Goal: Information Seeking & Learning: Learn about a topic

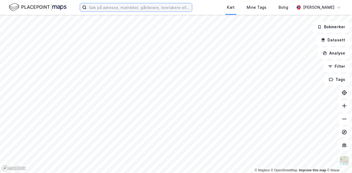
click at [130, 8] on input at bounding box center [139, 7] width 105 height 8
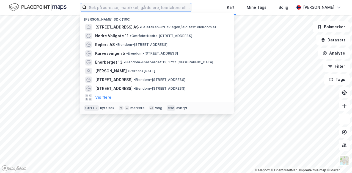
paste input "NORDIC TRUSTEE AS"
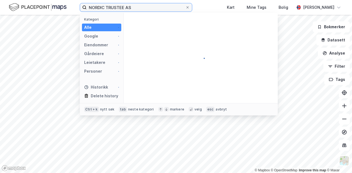
type input "NORDIC TRUSTEE AS"
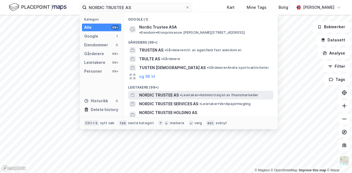
click at [172, 92] on span "NORDIC TRUSTEE AS" at bounding box center [159, 95] width 40 height 7
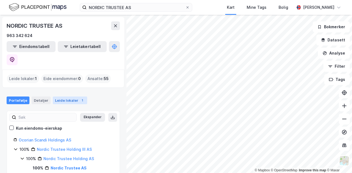
click at [71, 97] on div "Leide lokaler 1" at bounding box center [70, 101] width 34 height 8
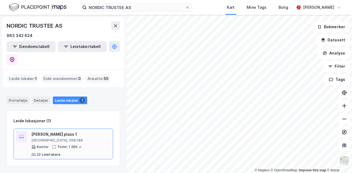
click at [86, 131] on div "[PERSON_NAME] plass 1" at bounding box center [70, 134] width 79 height 7
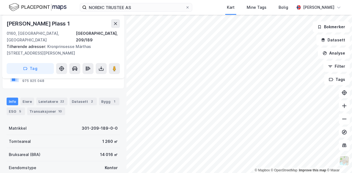
scroll to position [82, 0]
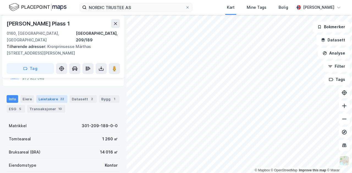
click at [59, 96] on div "22" at bounding box center [62, 98] width 6 height 5
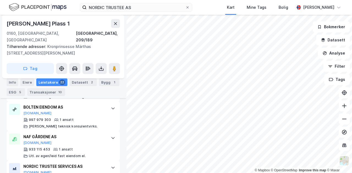
scroll to position [775, 0]
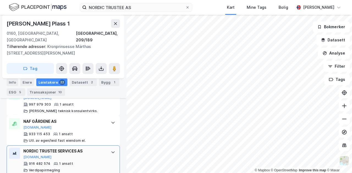
click at [93, 148] on div "NORDIC TRUSTEE SERVICES AS" at bounding box center [64, 151] width 82 height 7
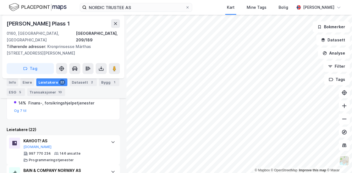
scroll to position [197, 0]
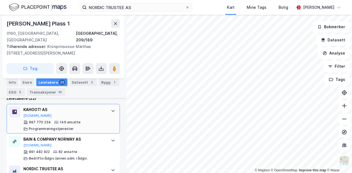
click at [99, 107] on div "KAHOOT! AS" at bounding box center [64, 110] width 82 height 7
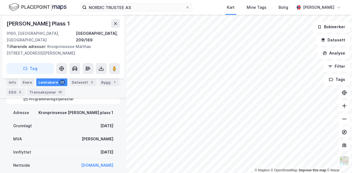
scroll to position [252, 0]
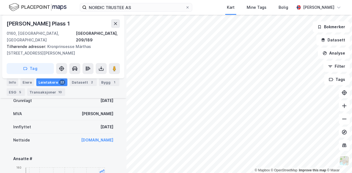
click at [122, 120] on div "NORDIC TRUSTEE AS Eiendom Tilbake Fridtjof [STREET_ADDRESS], 209/189 Tilhørende…" at bounding box center [63, 94] width 126 height 159
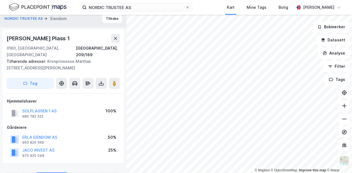
scroll to position [0, 0]
